Goal: Task Accomplishment & Management: Manage account settings

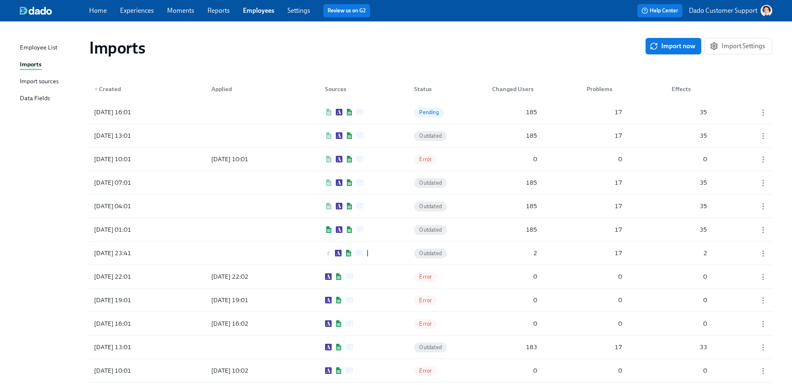
click at [33, 79] on div "Import sources" at bounding box center [39, 82] width 39 height 10
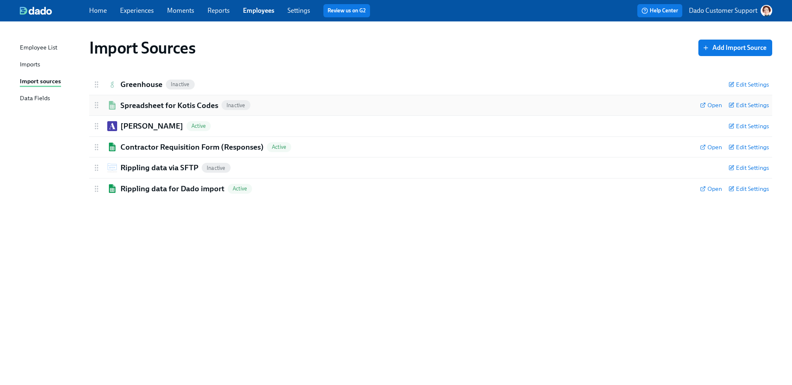
click at [154, 106] on h2 "Spreadsheet for Kotis Codes" at bounding box center [169, 105] width 98 height 11
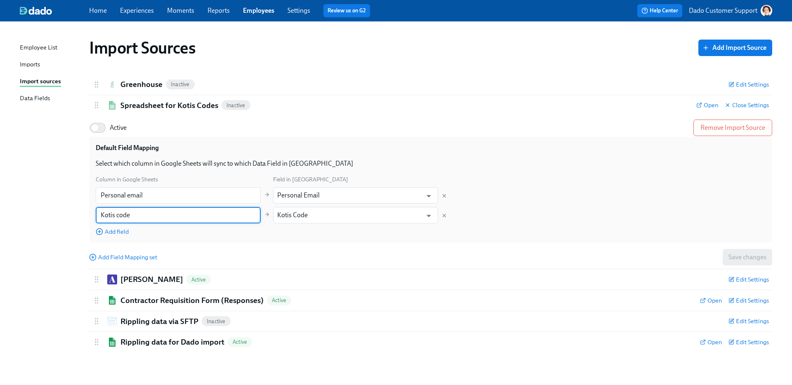
drag, startPoint x: 175, startPoint y: 217, endPoint x: 59, endPoint y: 215, distance: 115.5
click at [60, 215] on div "Import Sources Add Import Source Greenhouse Inactive Edit Settings Active Remov…" at bounding box center [396, 198] width 752 height 334
click at [31, 58] on div "Employee List Imports Import sources Data Fields" at bounding box center [54, 77] width 69 height 68
click at [31, 65] on div "Imports" at bounding box center [30, 65] width 20 height 10
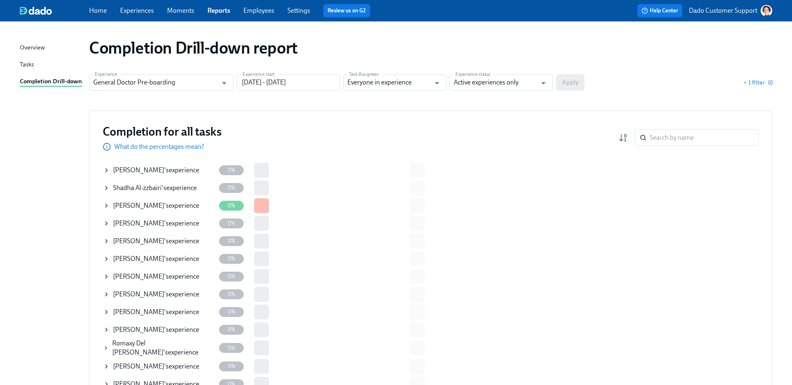
scroll to position [738, 0]
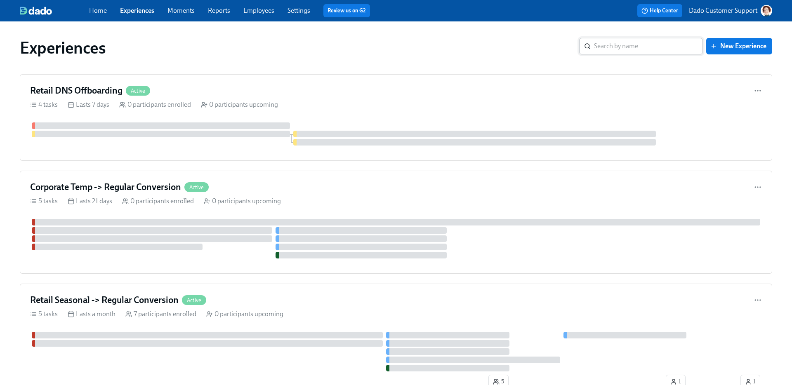
click at [662, 45] on input "search" at bounding box center [648, 46] width 109 height 17
paste input "Corporate Temp -> Regular Conversion"
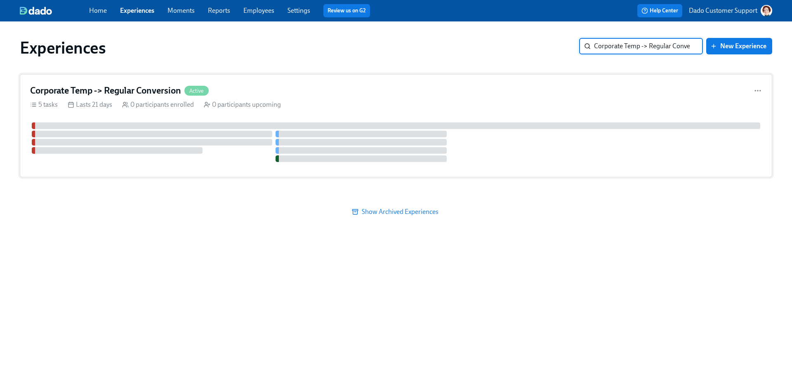
click at [151, 91] on h4 "Corporate Temp -> Regular Conversion" at bounding box center [105, 91] width 151 height 12
click at [660, 45] on input "Corporate Temp -> Regular Conversion" at bounding box center [648, 46] width 109 height 17
paste input "Retail Seasonal"
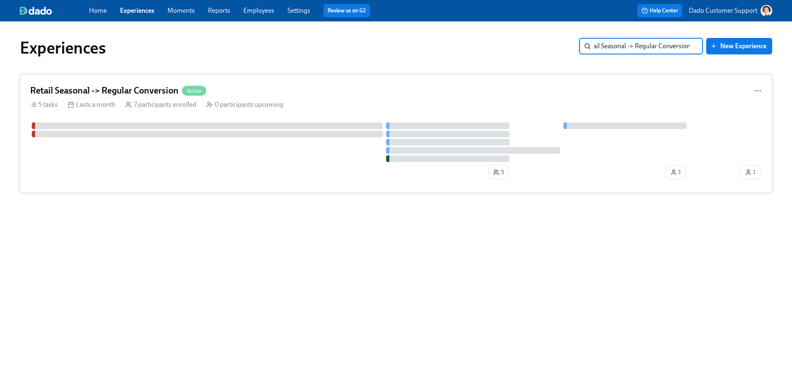
click at [88, 98] on div "Retail Seasonal -> Regular Conversion Active 5 tasks Lasts a month 7 participan…" at bounding box center [396, 133] width 752 height 119
click at [644, 33] on div "Experiences Retail Seasonal -> Regular Conversion ​ New Experience" at bounding box center [396, 47] width 766 height 33
click at [642, 41] on input "Retail Seasonal -> Regular Conversion" at bounding box center [648, 46] width 109 height 17
paste input "DNS Offboarding"
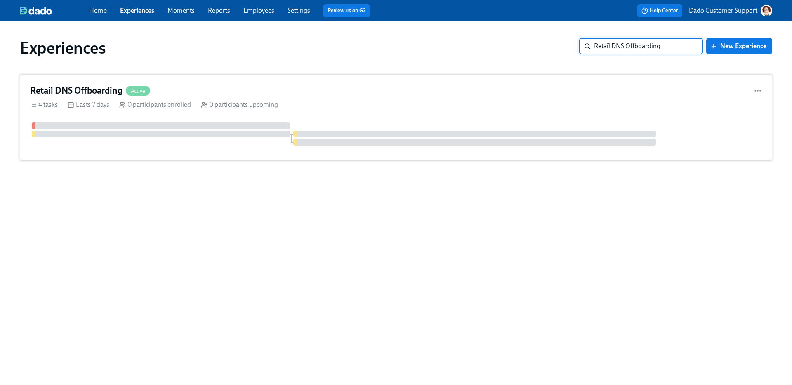
type input "Retail DNS Offboarding"
click at [318, 125] on div at bounding box center [396, 134] width 732 height 23
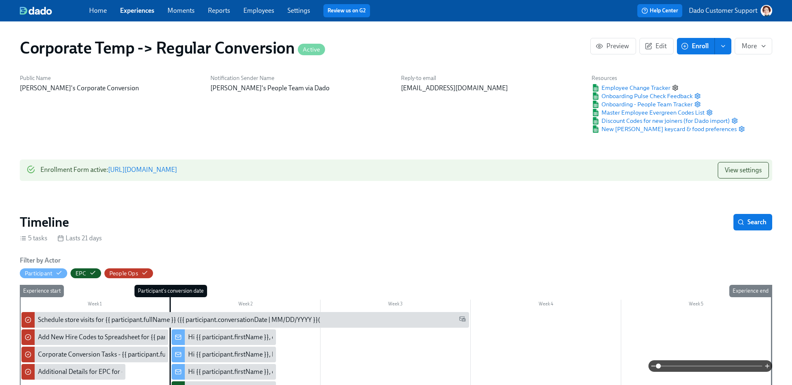
click at [674, 87] on icon "button" at bounding box center [675, 88] width 7 height 7
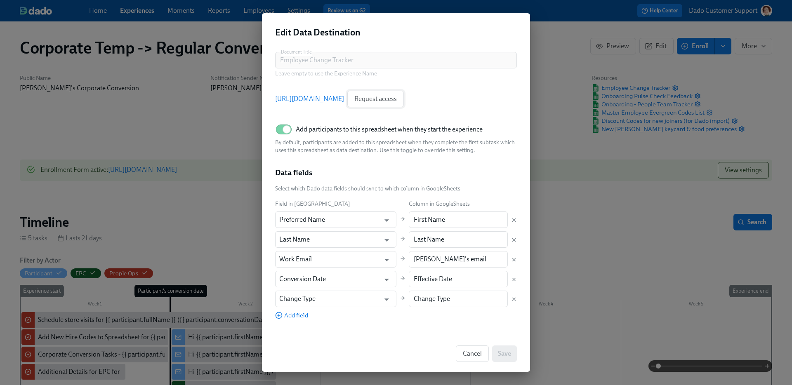
click at [404, 96] on button "Request access" at bounding box center [375, 99] width 57 height 17
click at [328, 101] on link "https://docs.google.com/spreadsheets/d/1OdNuT6514nbvQB43qBAXO3q8UX9nkS52Kv4_uPD…" at bounding box center [309, 98] width 69 height 9
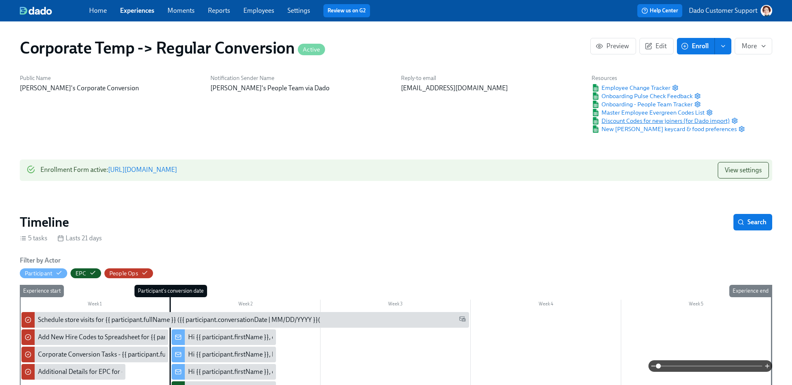
click at [674, 118] on span "Discount Codes for new joiners (for Dado import)" at bounding box center [661, 121] width 138 height 8
click at [648, 110] on span "Master Employee Evergreen Codes List" at bounding box center [648, 112] width 113 height 8
click at [711, 111] on icon "button" at bounding box center [709, 112] width 5 height 5
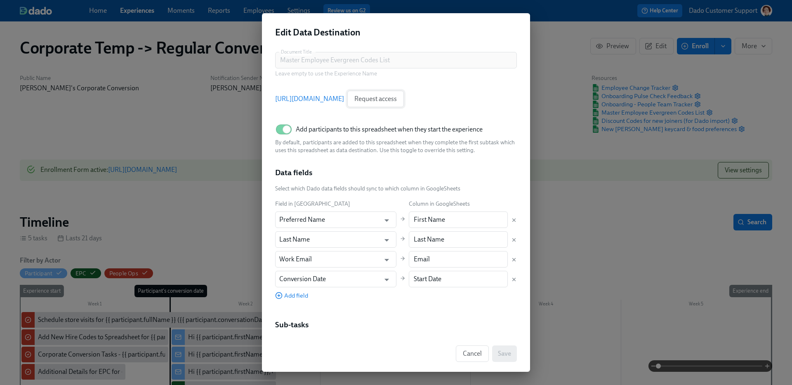
click at [404, 93] on button "Request access" at bounding box center [375, 99] width 57 height 17
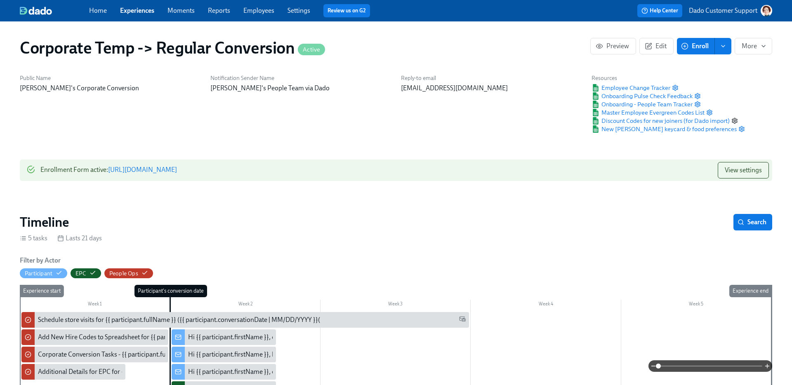
click at [735, 120] on circle "button" at bounding box center [735, 121] width 2 height 2
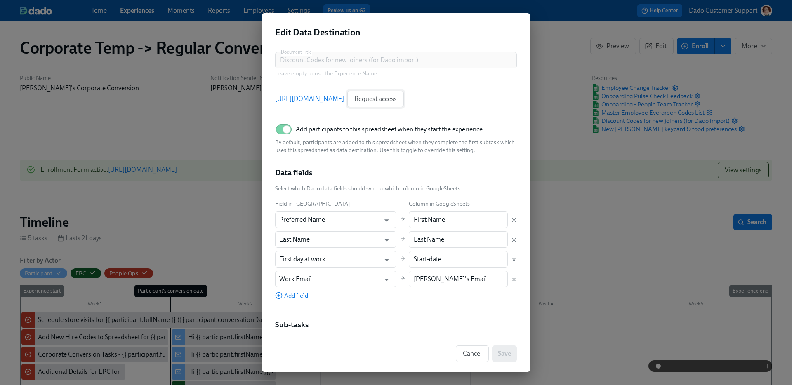
click at [397, 100] on span "Request access" at bounding box center [375, 99] width 42 height 8
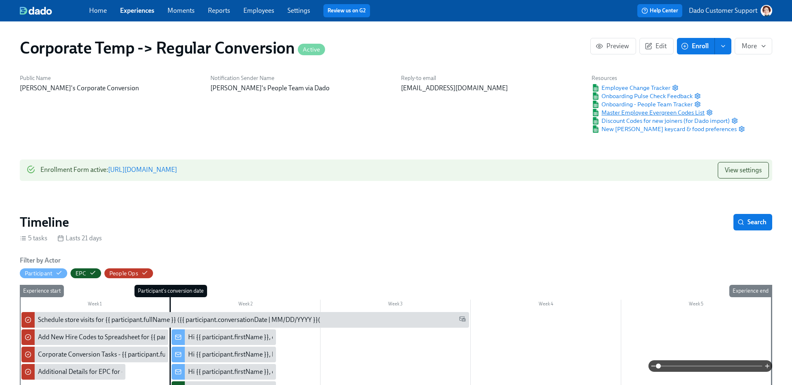
click at [620, 111] on span "Master Employee Evergreen Codes List" at bounding box center [648, 112] width 113 height 8
click at [707, 110] on icon "button" at bounding box center [709, 112] width 7 height 7
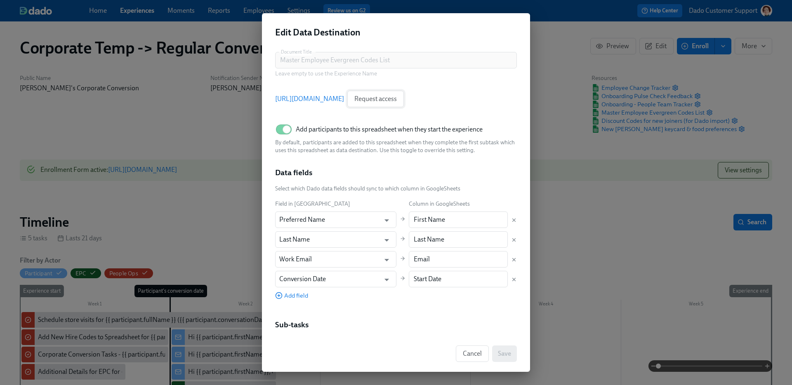
click at [397, 98] on span "Request access" at bounding box center [375, 99] width 42 height 8
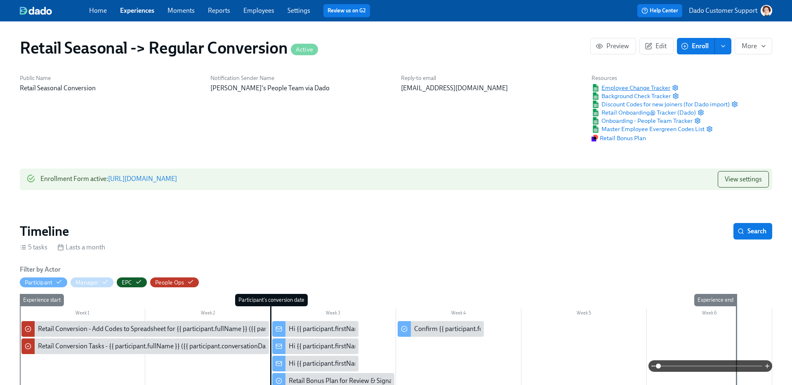
click at [628, 87] on span "Employee Change Tracker" at bounding box center [631, 88] width 79 height 8
click at [675, 85] on icon "button" at bounding box center [675, 87] width 5 height 5
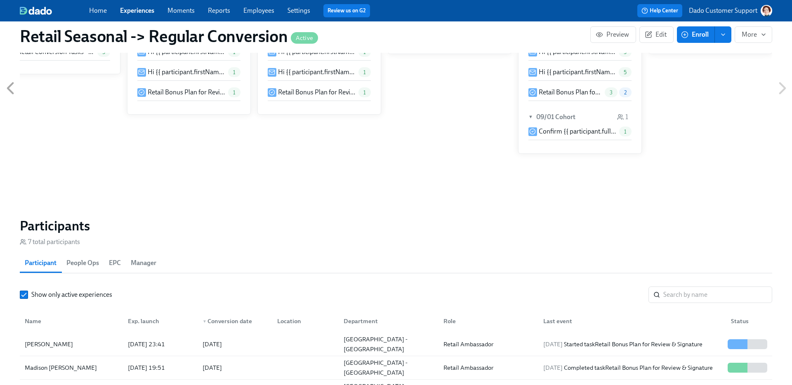
scroll to position [562, 0]
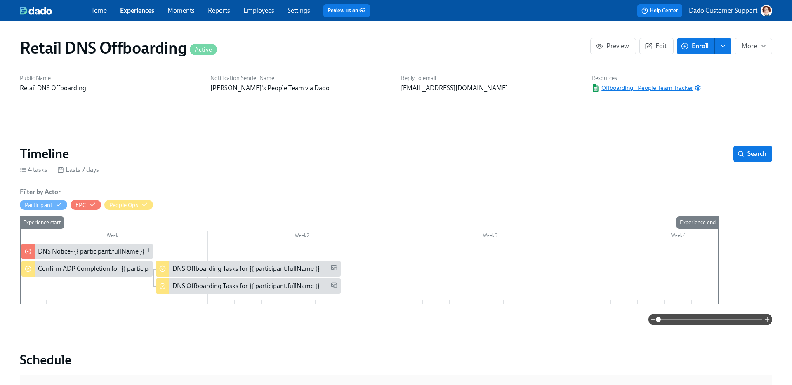
click at [642, 90] on span "Offboarding - People Team Tracker" at bounding box center [642, 88] width 101 height 8
click at [700, 90] on icon "button" at bounding box center [698, 88] width 7 height 7
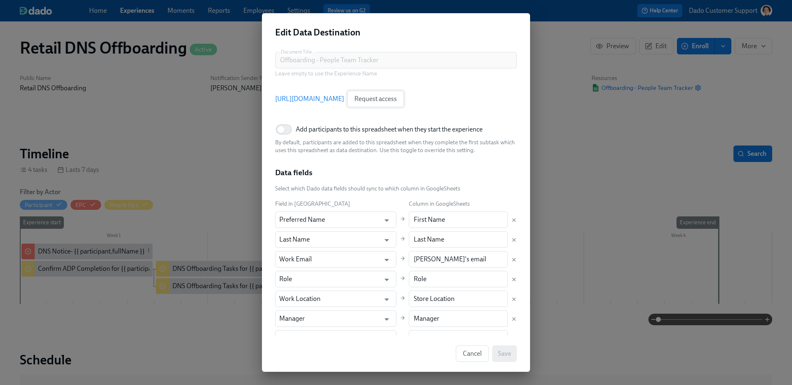
click at [397, 98] on span "Request access" at bounding box center [375, 99] width 42 height 8
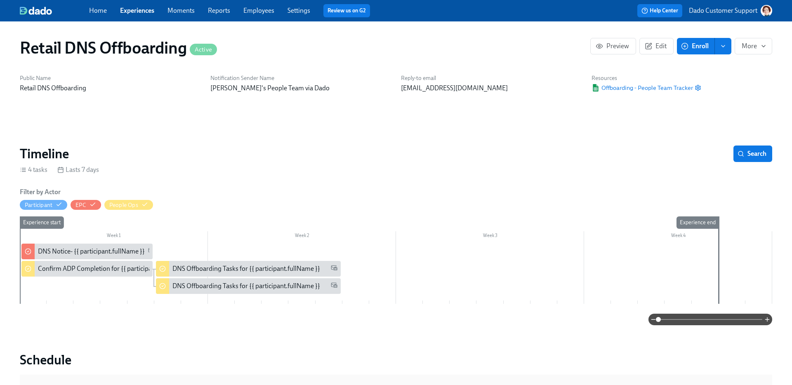
scroll to position [0, 0]
click at [703, 85] on div "Resources Offboarding - People Team Tracker" at bounding box center [647, 83] width 120 height 28
click at [695, 89] on icon "button" at bounding box center [697, 87] width 5 height 5
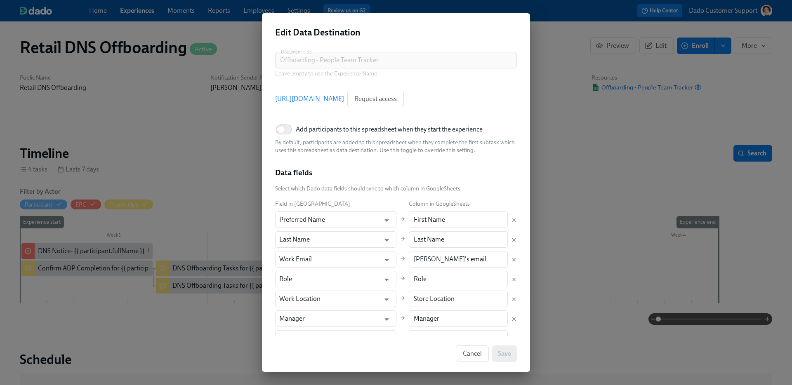
scroll to position [92, 0]
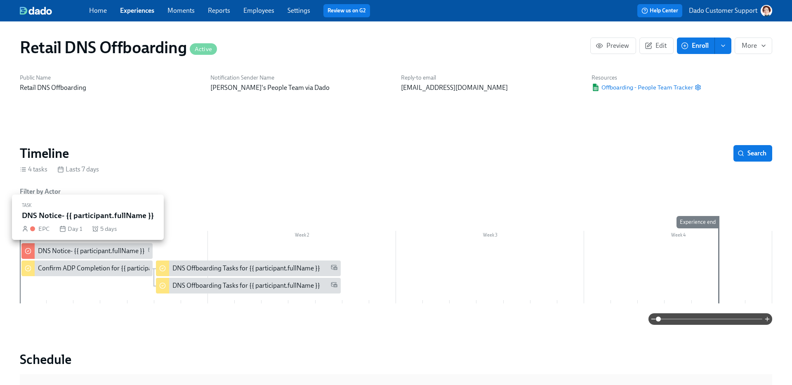
click at [97, 251] on div "DNS Notice- {{ participant.fullName }}" at bounding box center [91, 251] width 107 height 9
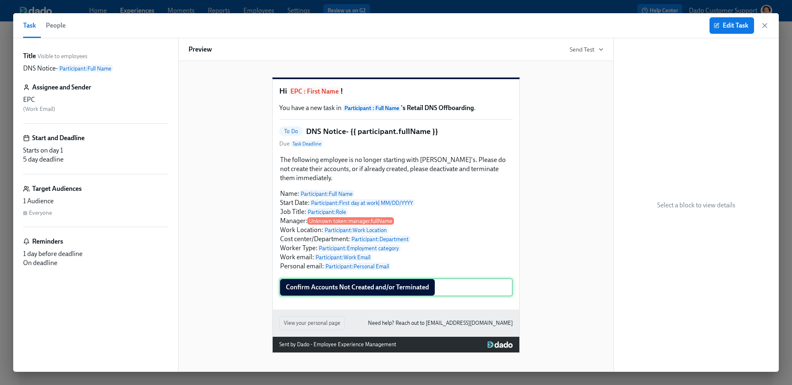
click at [390, 293] on div "Confirm Accounts Not Created and/or Terminated" at bounding box center [395, 287] width 233 height 18
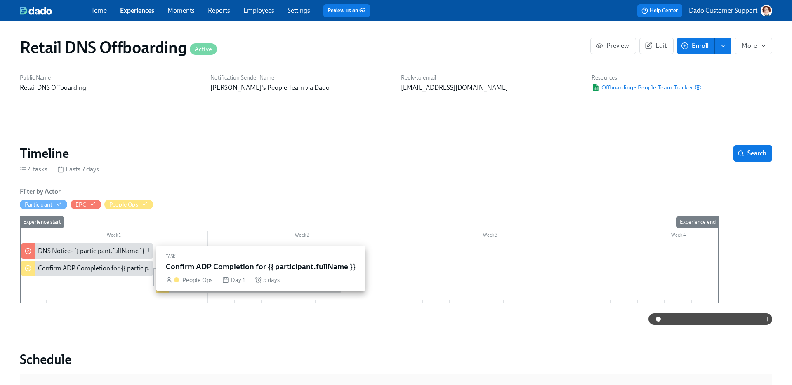
click at [61, 271] on div "Confirm ADP Completion for {{ participant.fullName }}" at bounding box center [115, 268] width 154 height 9
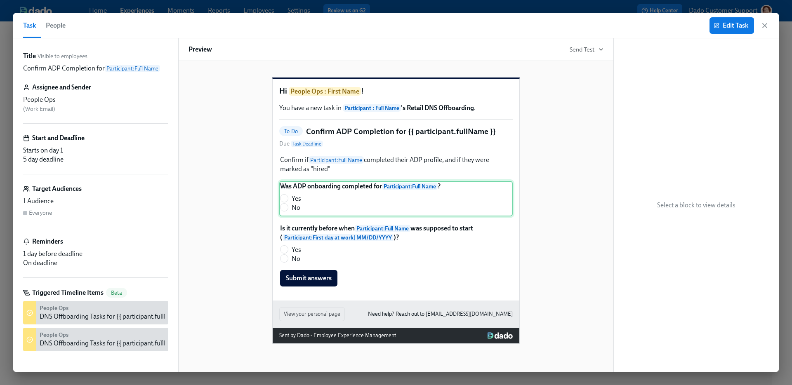
click at [336, 217] on div "Was ADP onboarding completed for Participant : Full Name ? Yes No" at bounding box center [395, 198] width 233 height 35
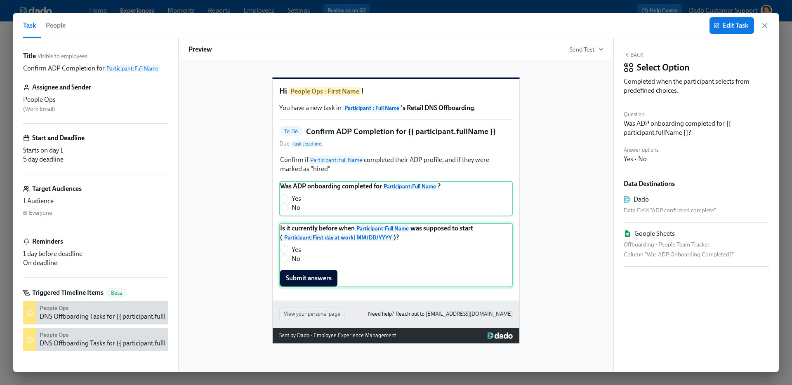
click at [351, 265] on div "Is it currently before when Participant : Full Name was supposed to start ( Par…" at bounding box center [395, 255] width 233 height 64
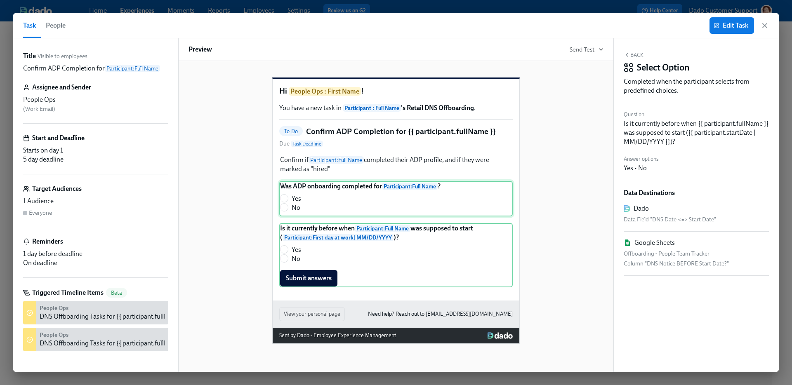
click at [356, 207] on div "Was ADP onboarding completed for Participant : Full Name ? Yes No" at bounding box center [395, 198] width 233 height 35
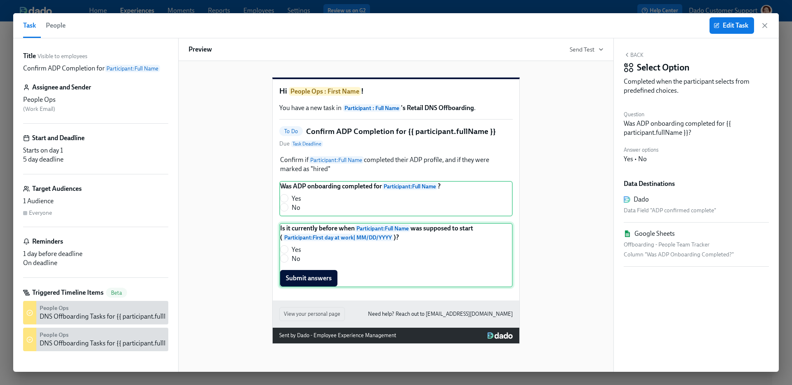
click at [354, 243] on div "Is it currently before when Participant : Full Name was supposed to start ( Par…" at bounding box center [395, 255] width 233 height 64
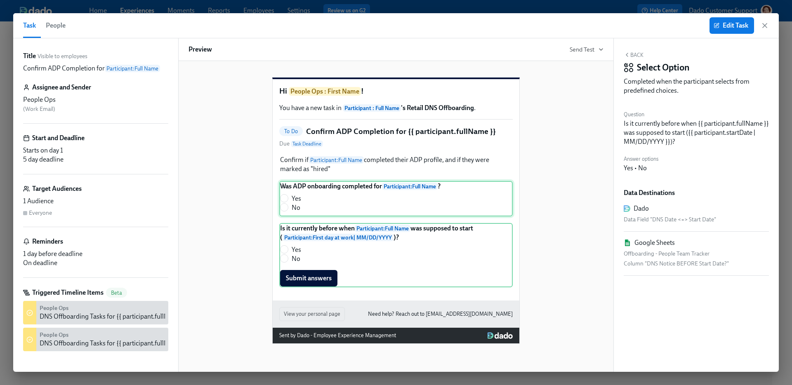
click at [332, 204] on div "Was ADP onboarding completed for Participant : Full Name ? Yes No" at bounding box center [395, 198] width 233 height 35
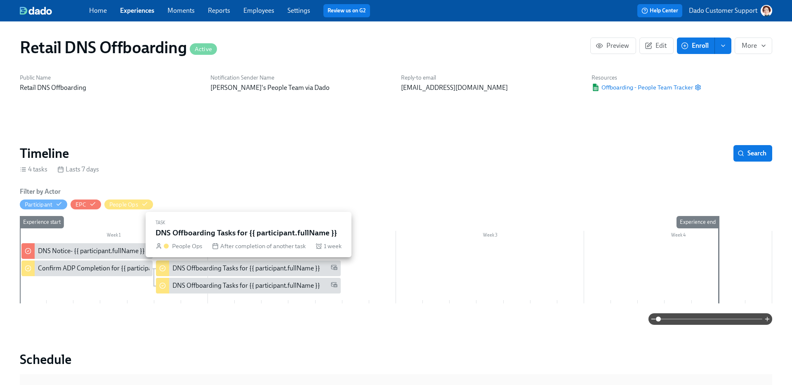
click at [194, 270] on div "DNS Offboarding Tasks for {{ participant.fullName }}" at bounding box center [246, 268] width 148 height 9
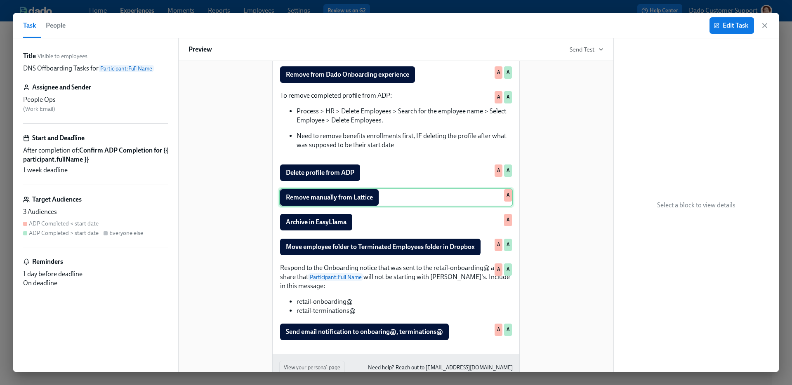
scroll to position [141, 0]
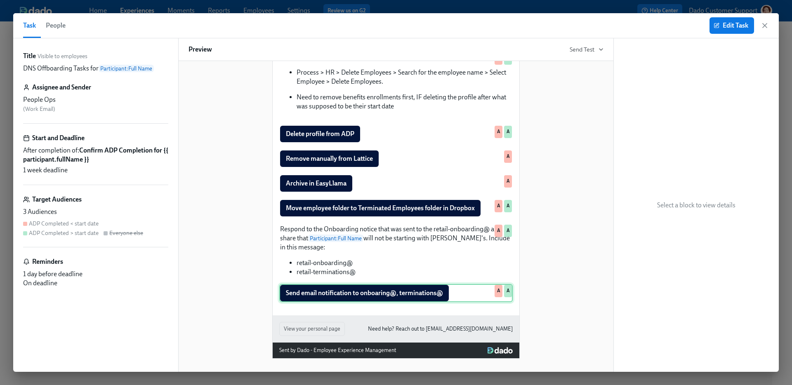
click at [325, 287] on div "Send email notification to onboaring@, terminations@ A A" at bounding box center [395, 293] width 233 height 18
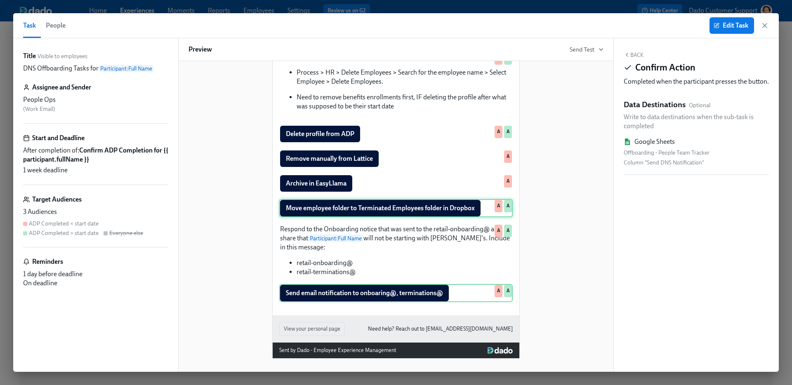
click at [349, 205] on div "Move employee folder to Terminated Employees folder in Dropbox A A" at bounding box center [395, 208] width 233 height 18
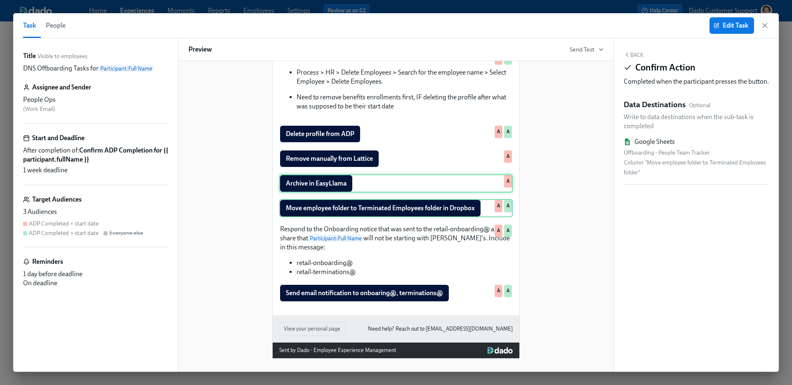
click at [326, 189] on div "Archive in EasyLlama A" at bounding box center [395, 183] width 233 height 18
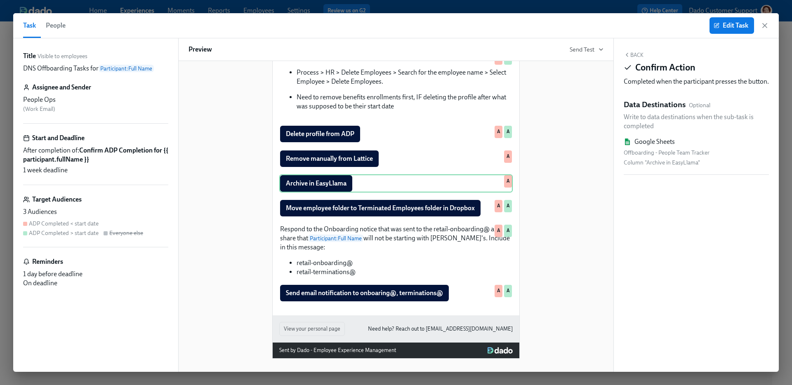
click at [325, 170] on div "Remove from Dado Onboarding experience A A To remove completed profile from ADP…" at bounding box center [395, 165] width 233 height 276
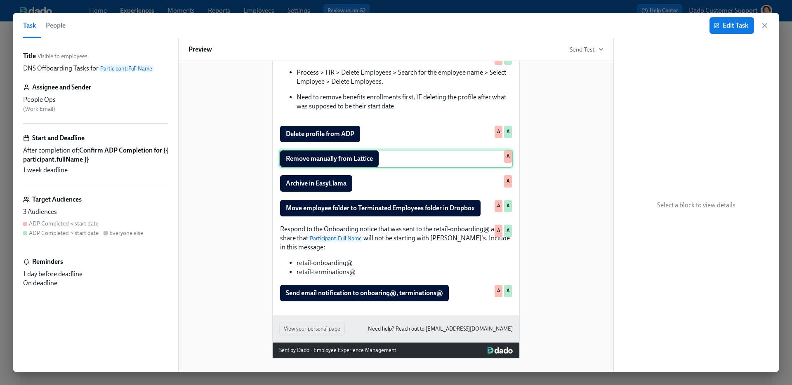
click at [319, 156] on div "Remove manually from Lattice A" at bounding box center [395, 159] width 233 height 18
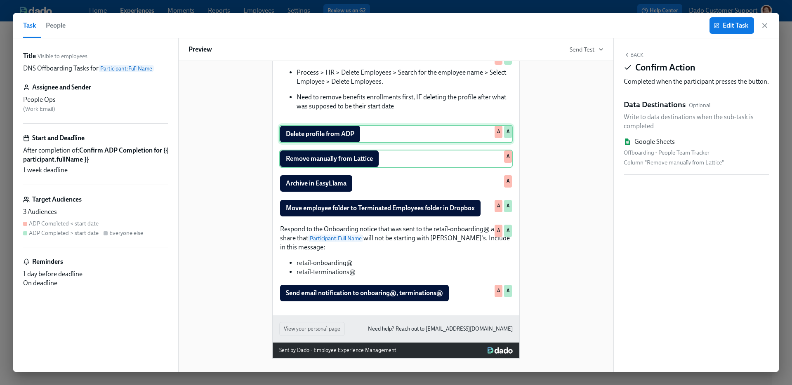
click at [320, 134] on div "Delete profile from ADP A A" at bounding box center [395, 134] width 233 height 18
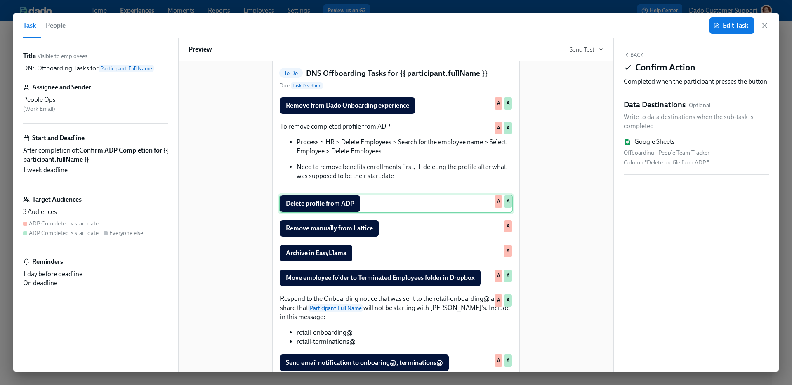
scroll to position [57, 0]
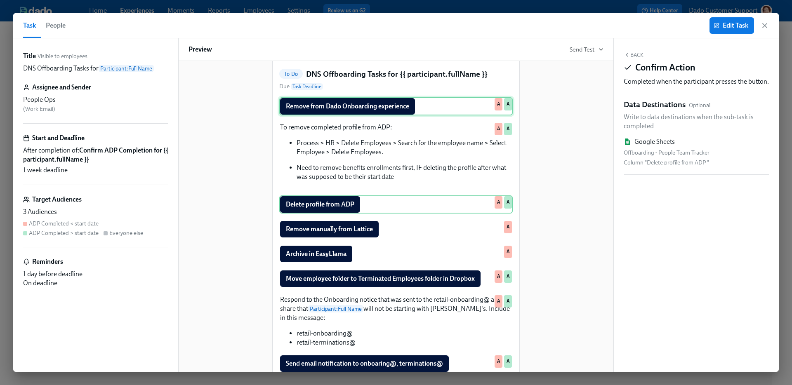
click at [323, 116] on div "Remove from Dado Onboarding experience A A" at bounding box center [395, 106] width 233 height 18
click at [340, 214] on div "Delete profile from ADP A A" at bounding box center [395, 205] width 233 height 18
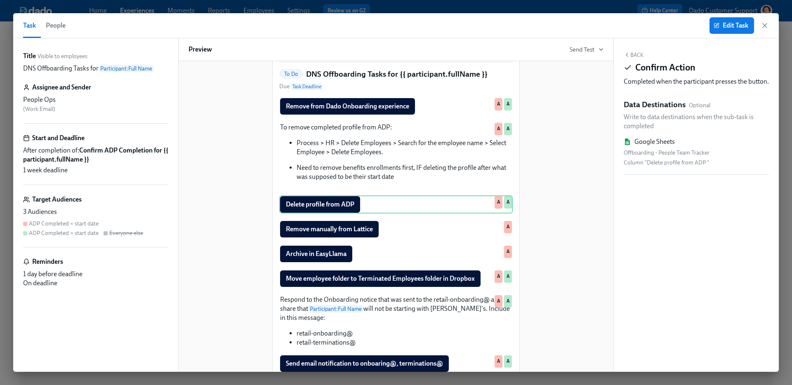
click at [356, 109] on div "Hi People Ops : First Name ! You have a new task in Participant : Full Name 's …" at bounding box center [396, 204] width 247 height 364
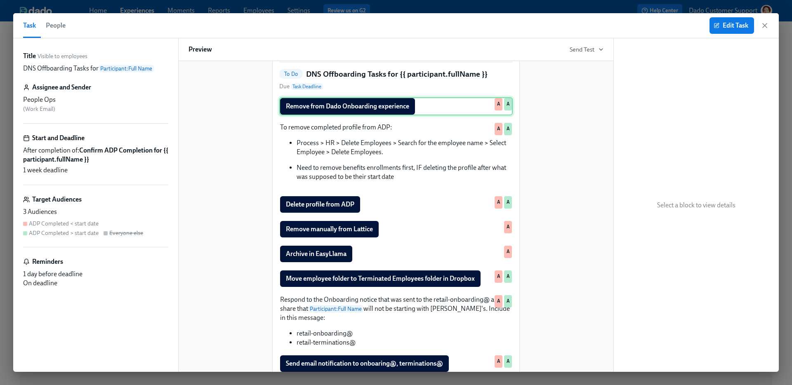
click at [349, 116] on div "Remove from Dado Onboarding experience A A" at bounding box center [395, 106] width 233 height 18
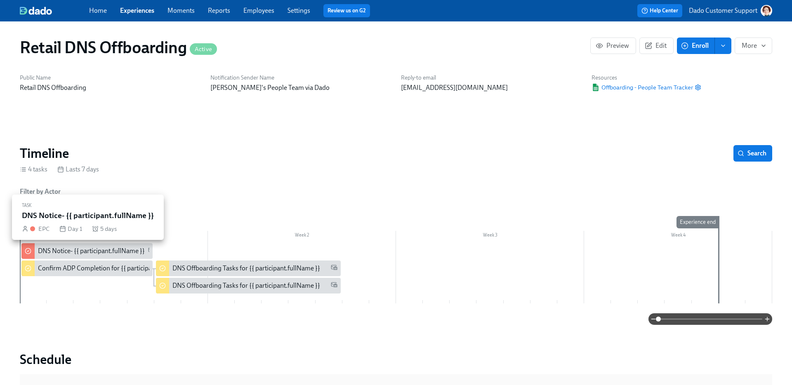
click at [64, 250] on div "DNS Notice- {{ participant.fullName }}" at bounding box center [91, 251] width 107 height 9
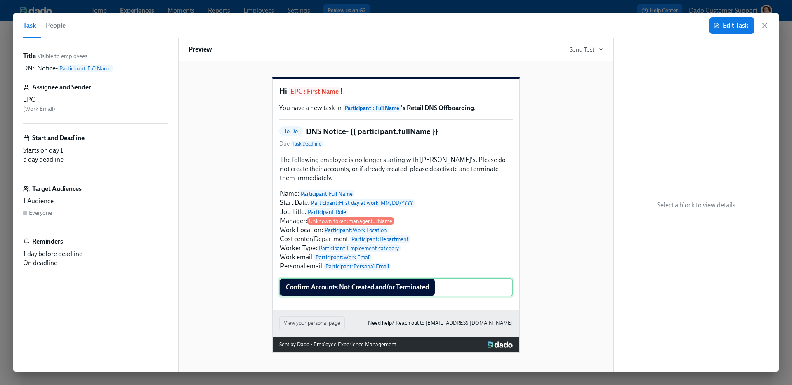
click at [349, 297] on div "Confirm Accounts Not Created and/or Terminated" at bounding box center [395, 287] width 233 height 18
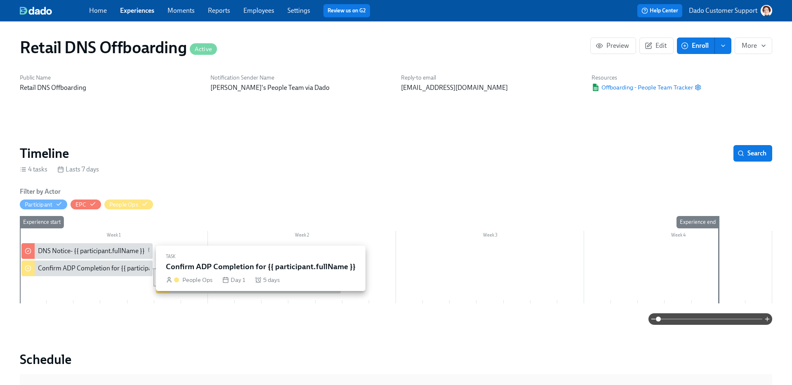
click at [75, 266] on div "Confirm ADP Completion for {{ participant.fullName }}" at bounding box center [115, 268] width 154 height 9
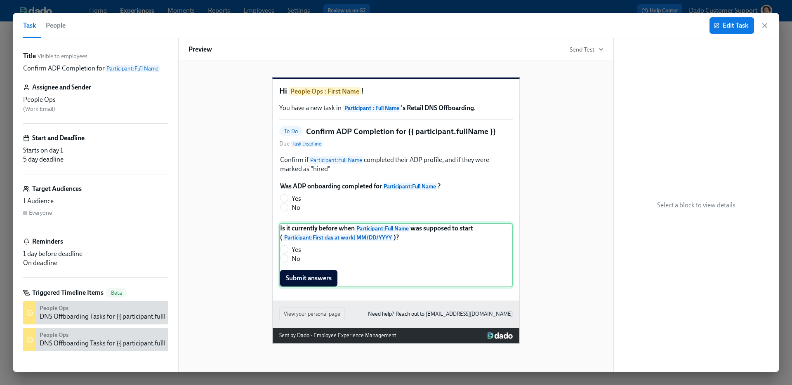
click at [316, 283] on div "Is it currently before when Participant : Full Name was supposed to start ( Par…" at bounding box center [395, 255] width 233 height 64
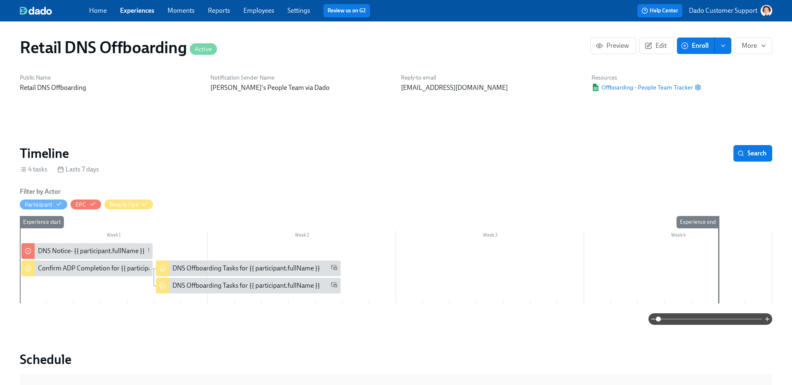
click at [185, 295] on div "Week 1 Week 2 Week 3 Week 4 Experience start Experience end DNS Notice- {{ part…" at bounding box center [396, 261] width 752 height 91
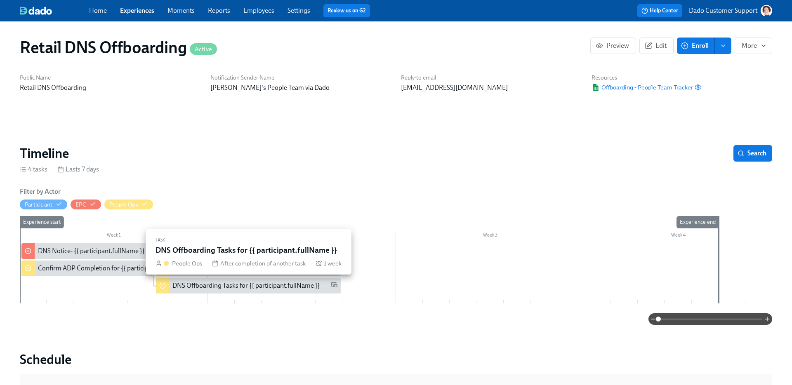
click at [183, 288] on div "DNS Offboarding Tasks for {{ participant.fullName }}" at bounding box center [246, 285] width 148 height 9
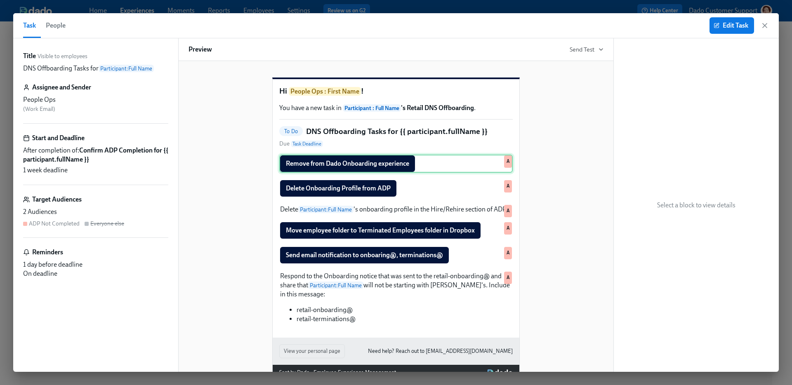
click at [349, 173] on div "Remove from Dado Onboarding experience A" at bounding box center [395, 164] width 233 height 18
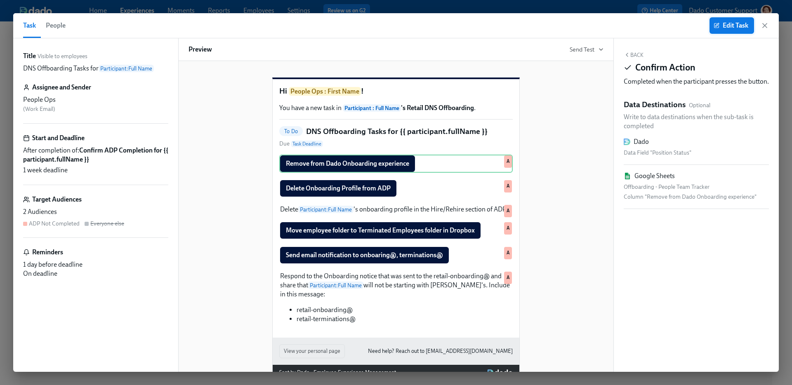
click at [731, 26] on span "Edit Task" at bounding box center [731, 25] width 33 height 8
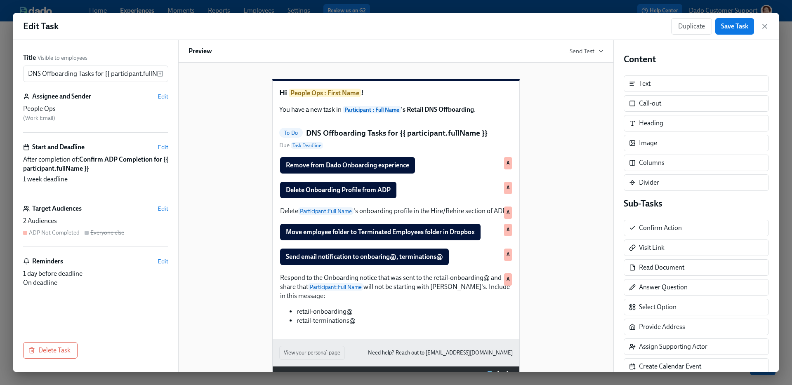
click at [418, 163] on div "Hi People Ops : First Name ! You have a new task in Participant : Full Name 's …" at bounding box center [396, 210] width 247 height 259
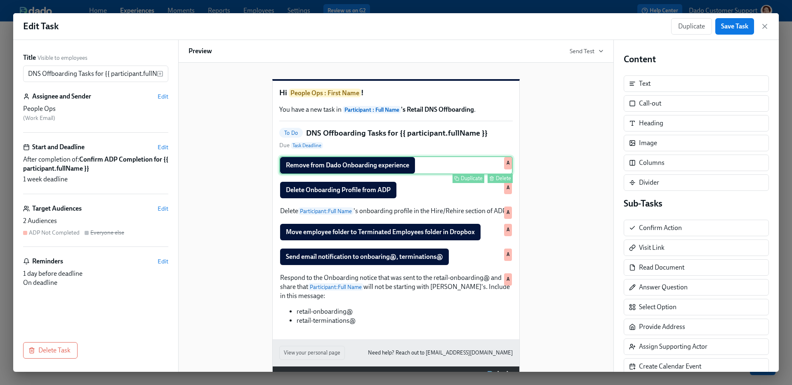
click at [414, 171] on div "Remove from Dado Onboarding experience Duplicate Delete A" at bounding box center [395, 165] width 233 height 18
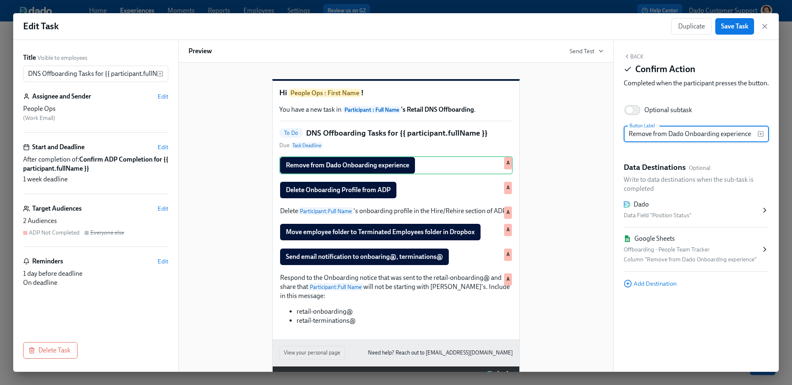
click at [672, 221] on div "Data Field "Position Status"" at bounding box center [692, 216] width 137 height 10
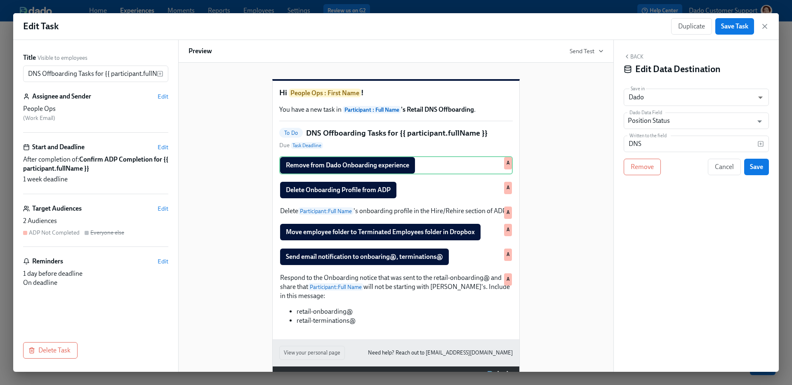
click at [635, 59] on button "Back" at bounding box center [634, 56] width 20 height 7
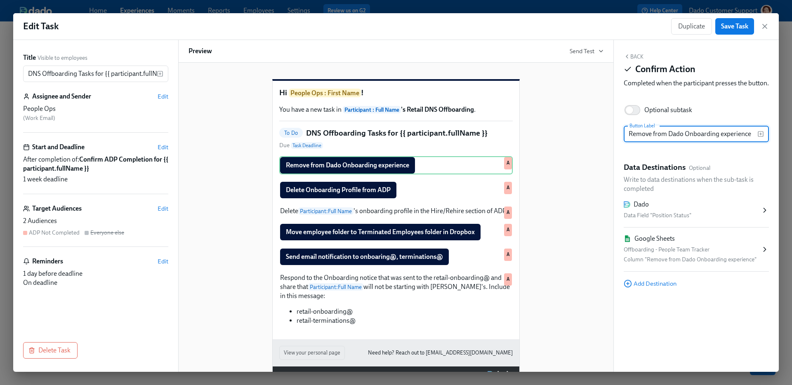
click at [695, 255] on div "Offboarding - People Team Tracker" at bounding box center [692, 250] width 137 height 10
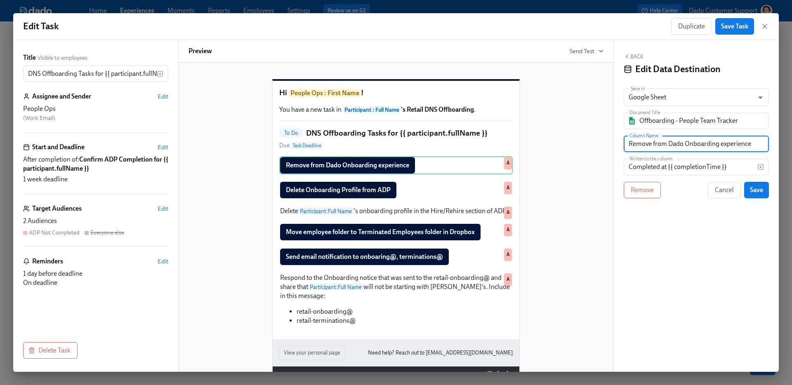
click at [672, 144] on input "Remove from Dado Onboarding experience" at bounding box center [696, 144] width 145 height 17
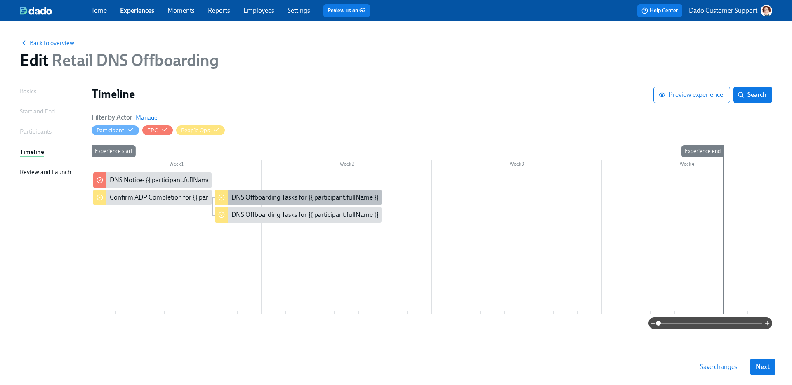
click at [282, 199] on div "DNS Offboarding Tasks for {{ participant.fullName }}" at bounding box center [305, 197] width 148 height 9
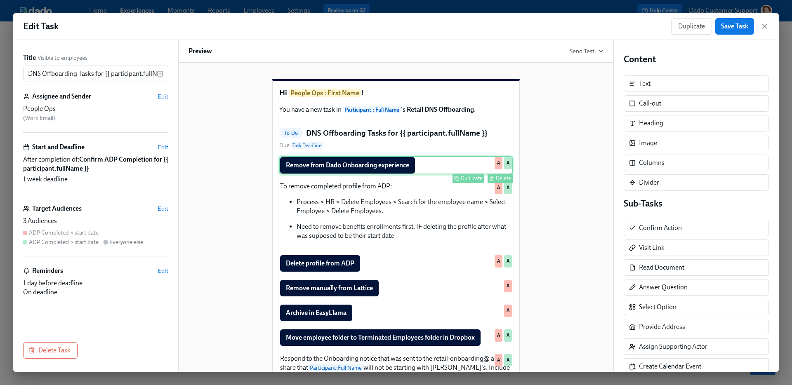
click at [356, 174] on div "Remove from Dado Onboarding experience Duplicate Delete A A" at bounding box center [395, 165] width 233 height 18
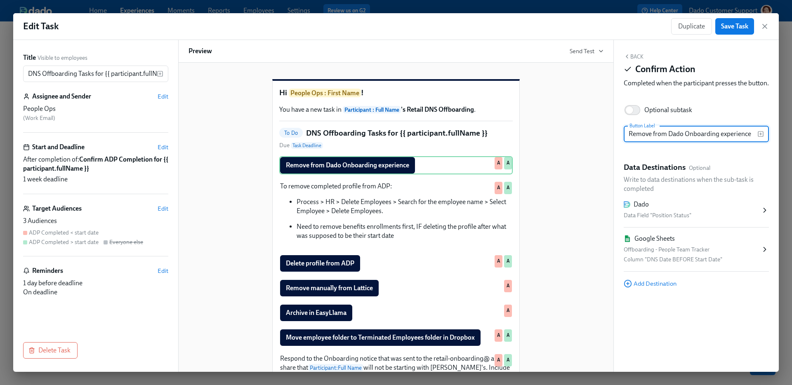
click at [649, 255] on div "Offboarding - People Team Tracker" at bounding box center [692, 250] width 137 height 10
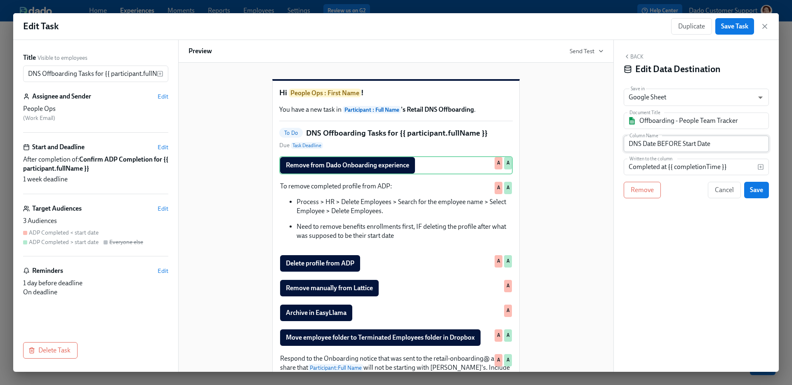
click at [662, 146] on input "DNS Date BEFORE Start Date" at bounding box center [696, 144] width 145 height 17
paste input "Remove from Dado Onboarding experienc"
type input "Remove from Dado Onboarding experience"
click at [760, 194] on span "Save" at bounding box center [756, 190] width 13 height 8
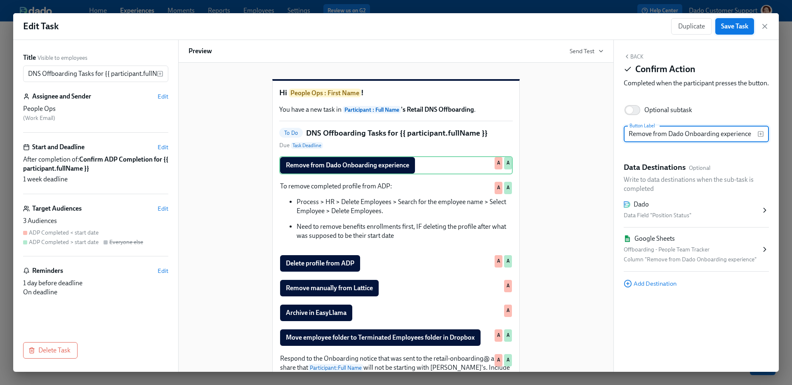
click at [736, 27] on span "Save Task" at bounding box center [734, 26] width 27 height 8
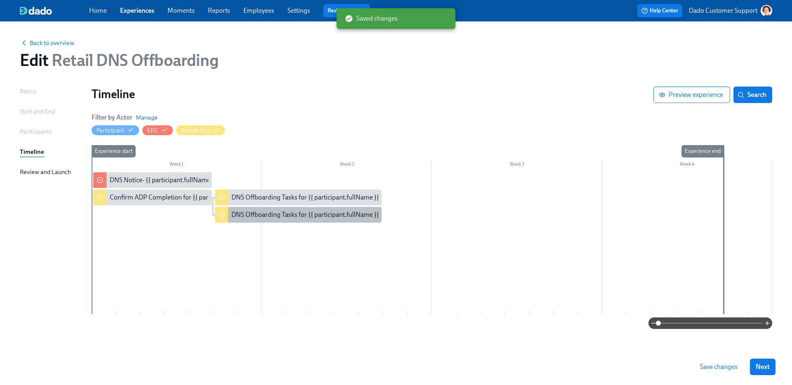
click at [262, 221] on div "DNS Offboarding Tasks for {{ participant.fullName }}" at bounding box center [298, 215] width 167 height 16
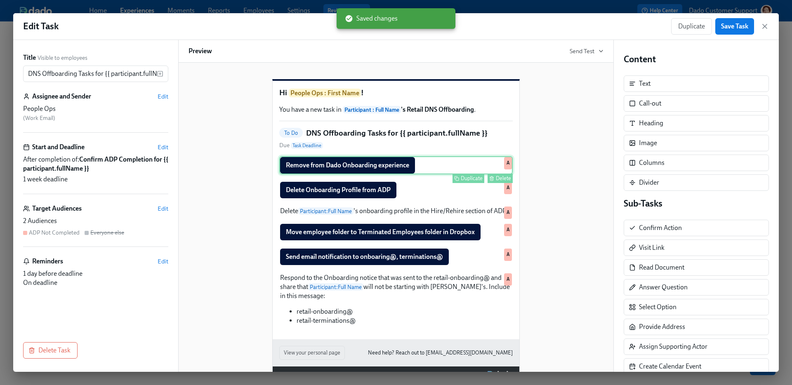
click at [371, 174] on div "Remove from Dado Onboarding experience Duplicate Delete A" at bounding box center [395, 165] width 233 height 18
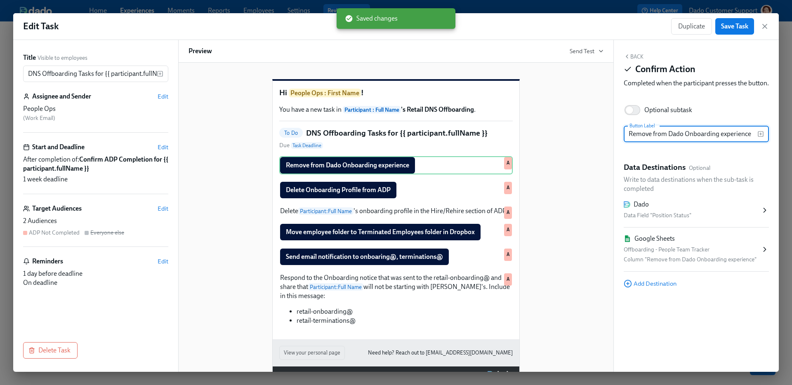
click at [668, 252] on div "Google Sheets Offboarding - People Team Tracker Column "Remove from Dado Onboar…" at bounding box center [692, 249] width 137 height 31
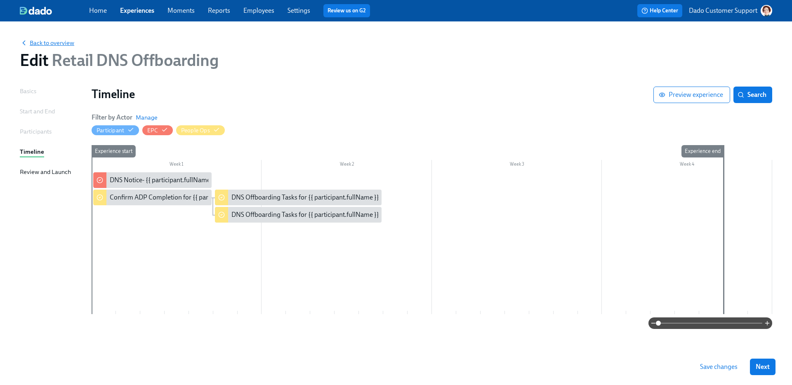
click at [71, 40] on span "Back to overview" at bounding box center [47, 43] width 54 height 8
click at [714, 362] on button "Save changes" at bounding box center [718, 367] width 49 height 17
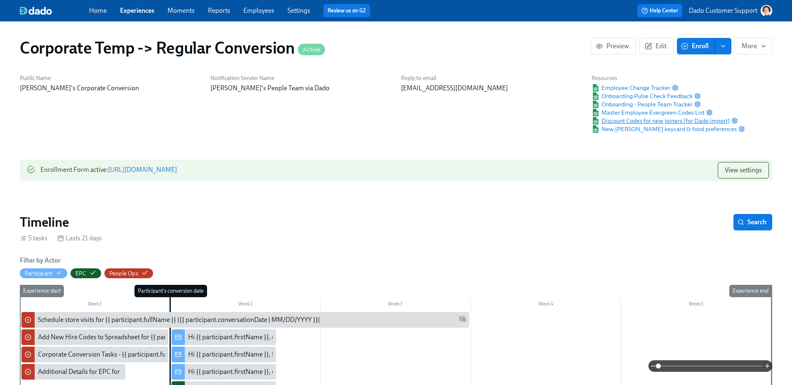
click at [615, 119] on span "Discount Codes for new joiners (for Dado import)" at bounding box center [661, 121] width 138 height 8
click at [659, 91] on span "Employee Change Tracker" at bounding box center [631, 88] width 79 height 8
click at [641, 88] on span "Employee Change Tracker" at bounding box center [631, 88] width 79 height 8
click at [648, 85] on span "Employee Change Tracker" at bounding box center [631, 88] width 79 height 8
click at [676, 87] on circle "button" at bounding box center [675, 88] width 2 height 2
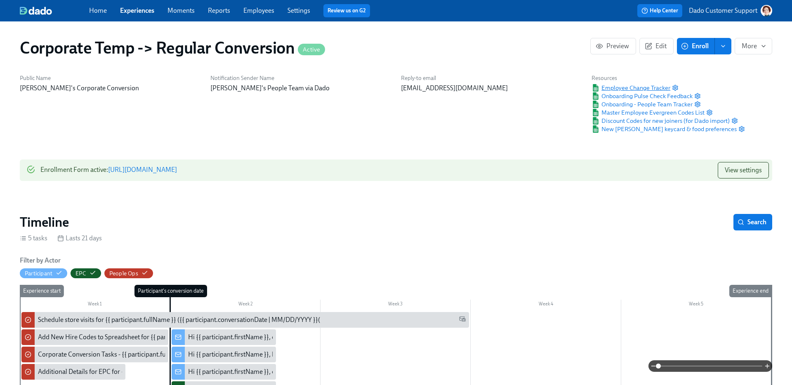
click at [625, 88] on span "Employee Change Tracker" at bounding box center [631, 88] width 79 height 8
click at [642, 89] on span "Employee Change Tracker" at bounding box center [631, 88] width 79 height 8
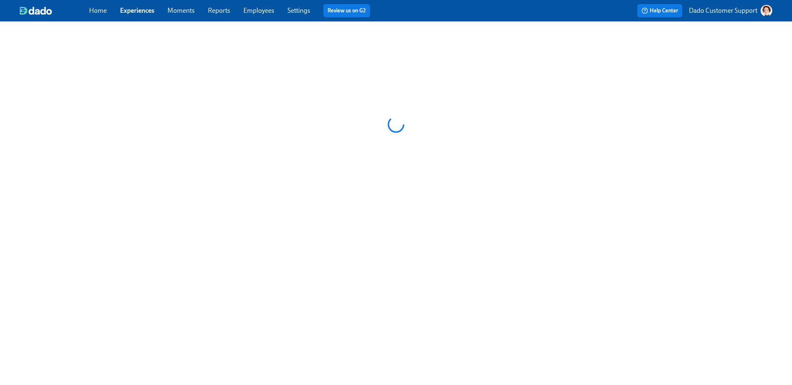
click at [132, 12] on link "Experiences" at bounding box center [137, 11] width 34 height 8
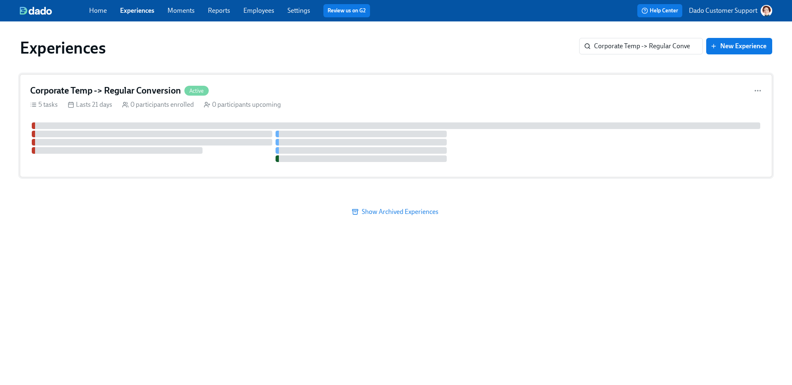
click at [179, 106] on div "0 participants enrolled" at bounding box center [158, 104] width 72 height 9
click at [640, 58] on div "Experiences Corporate Temp -> Regular Conversion ​ New Experience" at bounding box center [396, 47] width 766 height 33
click at [640, 43] on input "Corporate Temp -> Regular Conversion" at bounding box center [648, 46] width 109 height 17
paste input "Retail Seasonal"
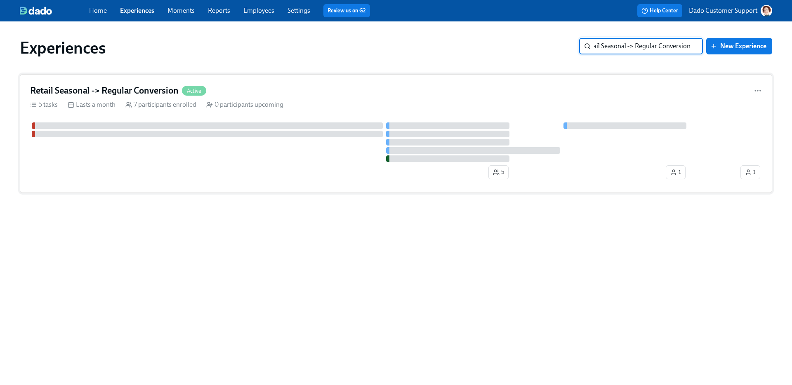
click at [69, 79] on div "Retail Seasonal -> Regular Conversion Active 5 tasks Lasts a month 7 participan…" at bounding box center [396, 133] width 752 height 119
click at [651, 38] on input "Retail Seasonal -> Regular Conversion" at bounding box center [648, 46] width 109 height 17
paste input "DNS Offboarding"
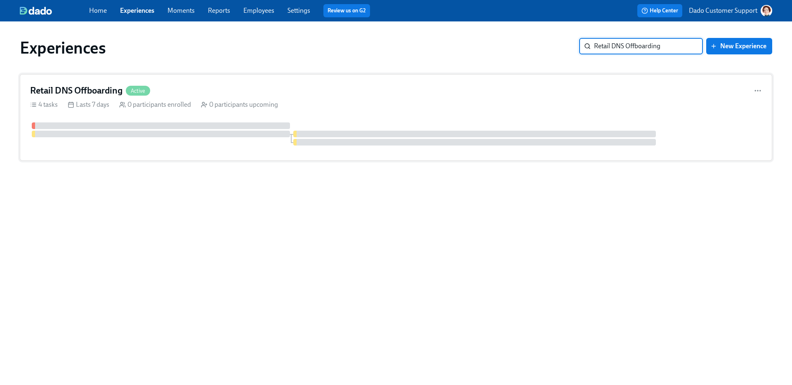
type input "Retail DNS Offboarding"
click at [103, 94] on h4 "Retail DNS Offboarding" at bounding box center [76, 91] width 92 height 12
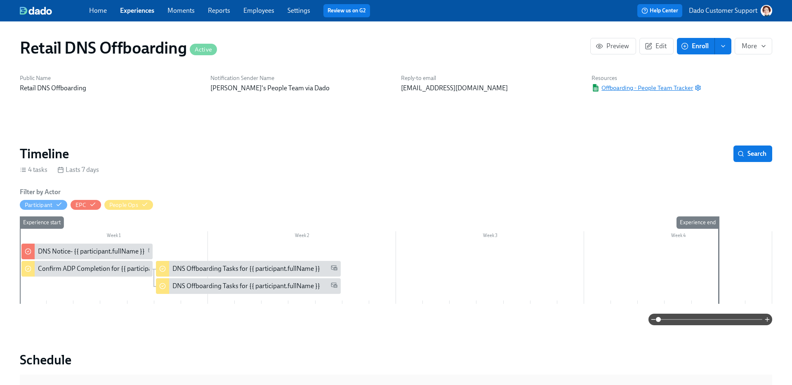
click at [656, 84] on span "Offboarding - People Team Tracker" at bounding box center [642, 88] width 101 height 8
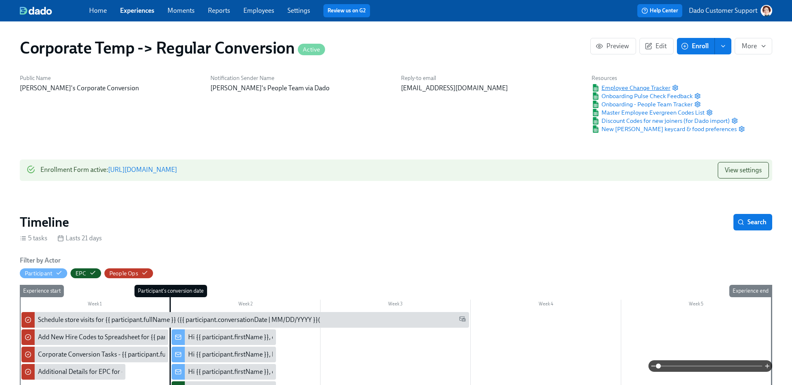
click at [634, 84] on span "Employee Change Tracker" at bounding box center [631, 88] width 79 height 8
click at [641, 117] on span "Discount Codes for new joiners (for Dado import)" at bounding box center [661, 121] width 138 height 8
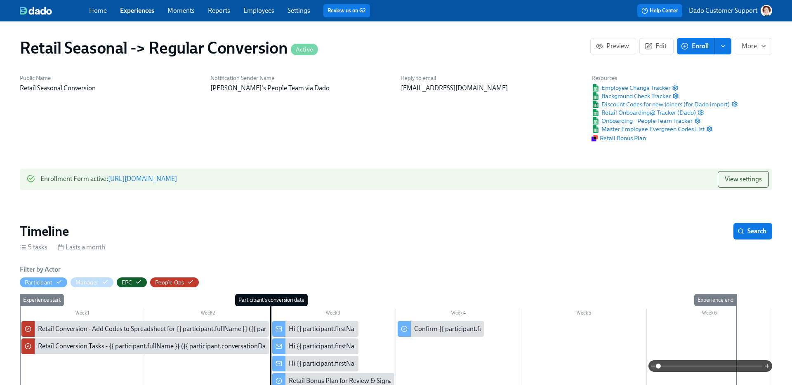
scroll to position [0, 284]
click at [657, 86] on span "Employee Change Tracker" at bounding box center [631, 88] width 79 height 8
